Goal: Task Accomplishment & Management: Manage account settings

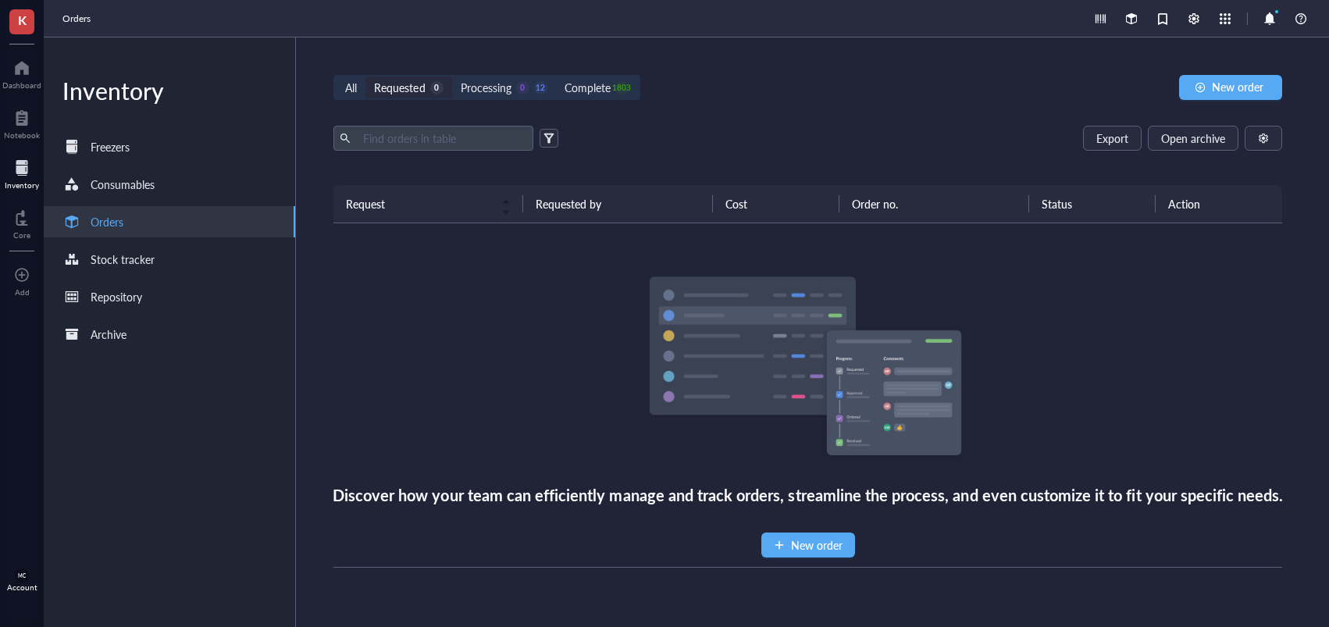
click at [804, 102] on div "All Requested 0 Processing 0 12 Complete 1803 New order Export Open archive Req…" at bounding box center [808, 331] width 1024 height 589
